Goal: Information Seeking & Learning: Learn about a topic

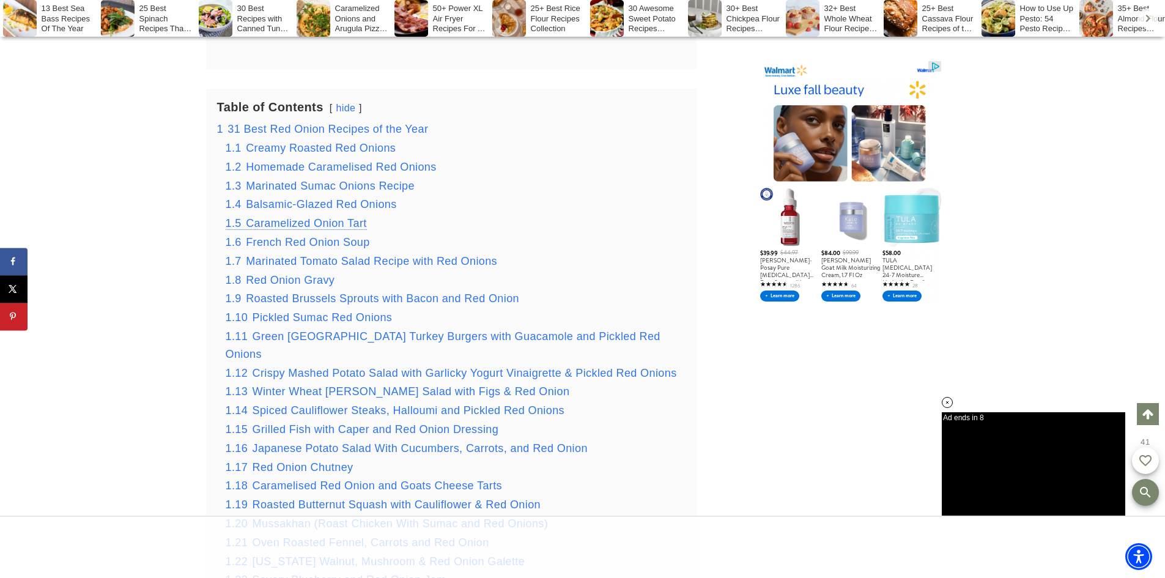
click at [342, 217] on span "Caramelized Onion Tart" at bounding box center [306, 223] width 121 height 12
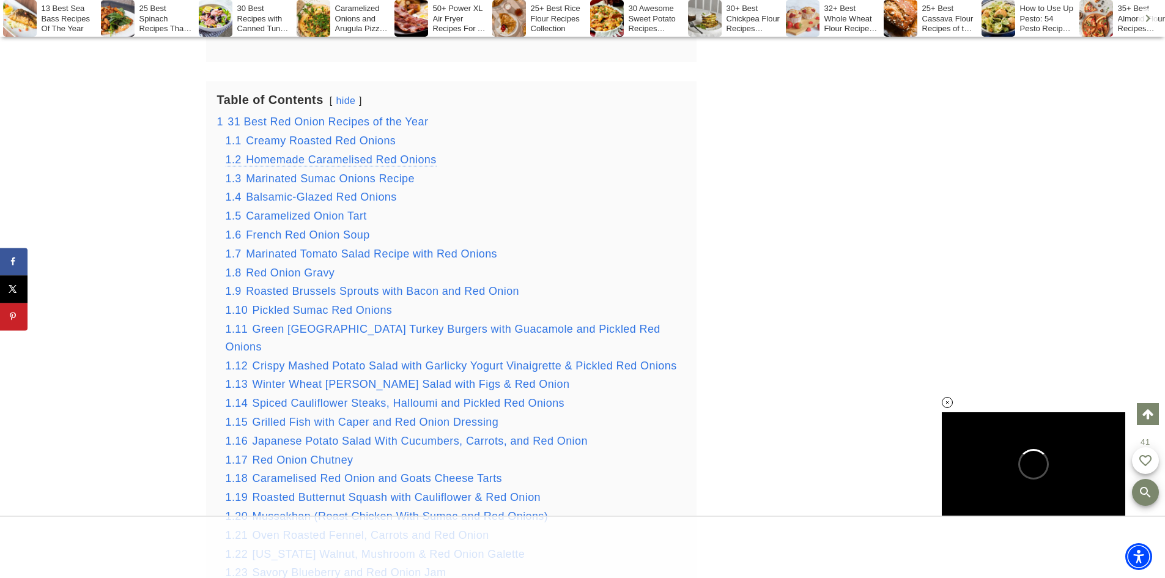
click at [275, 153] on span "Homemade Caramelised Red Onions" at bounding box center [341, 159] width 191 height 12
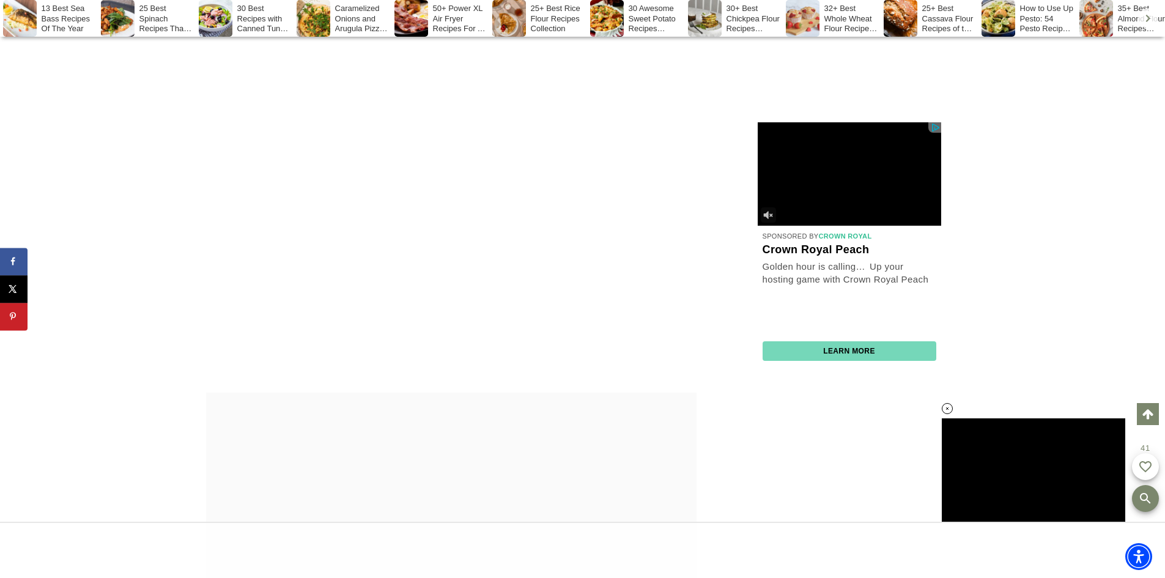
scroll to position [16996, 0]
